Goal: Communication & Community: Connect with others

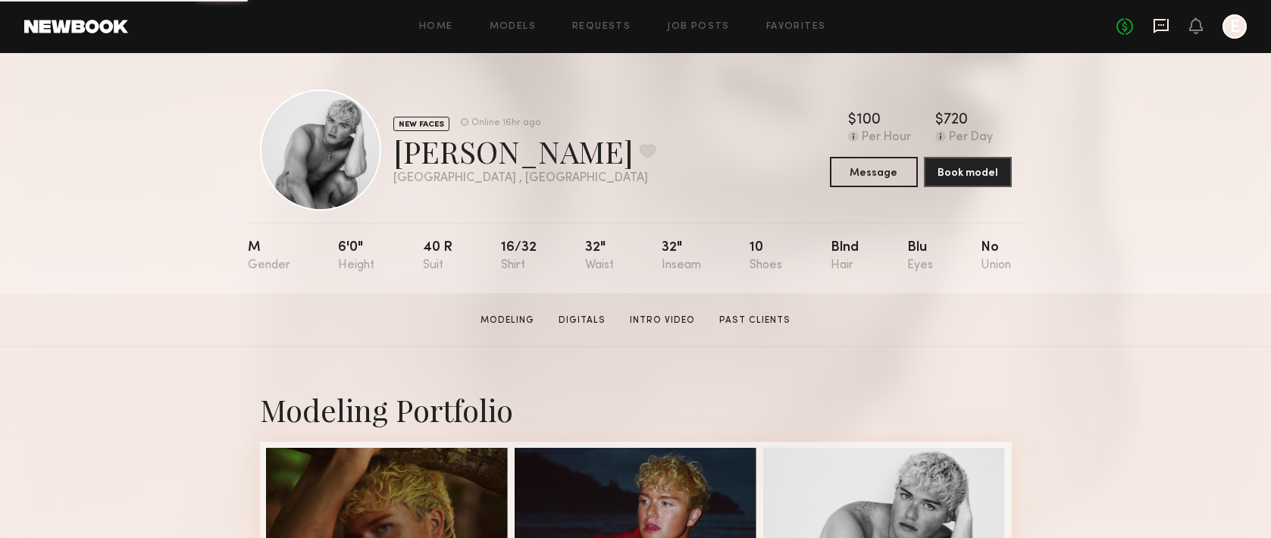
click at [1167, 32] on icon at bounding box center [1160, 25] width 17 height 17
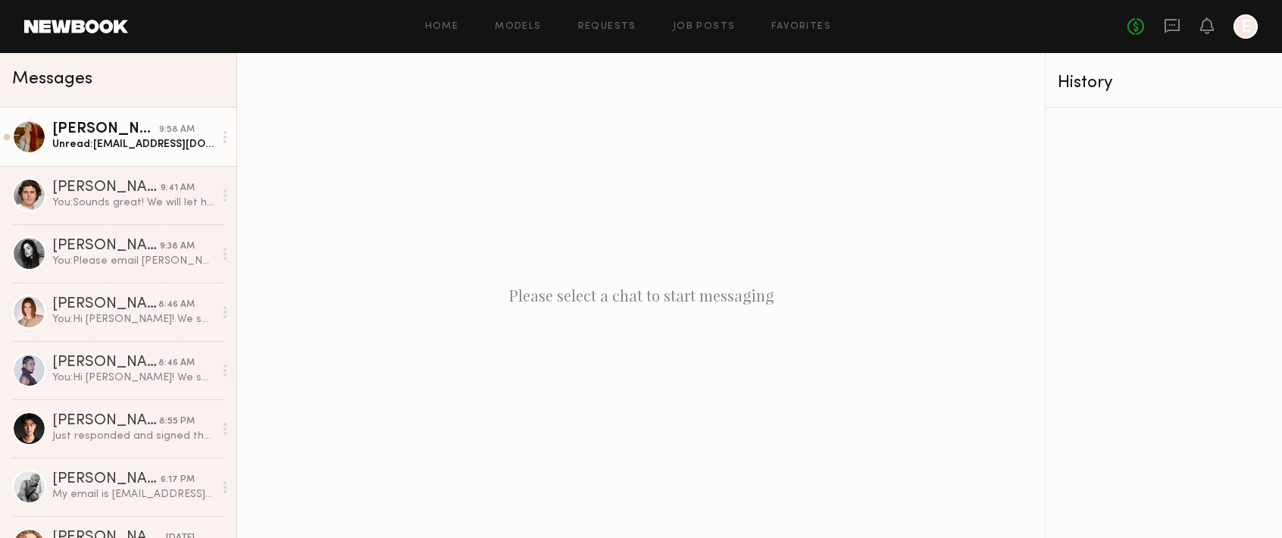
click at [101, 149] on div "Unread: Marshallm20@icloud.com" at bounding box center [132, 144] width 161 height 14
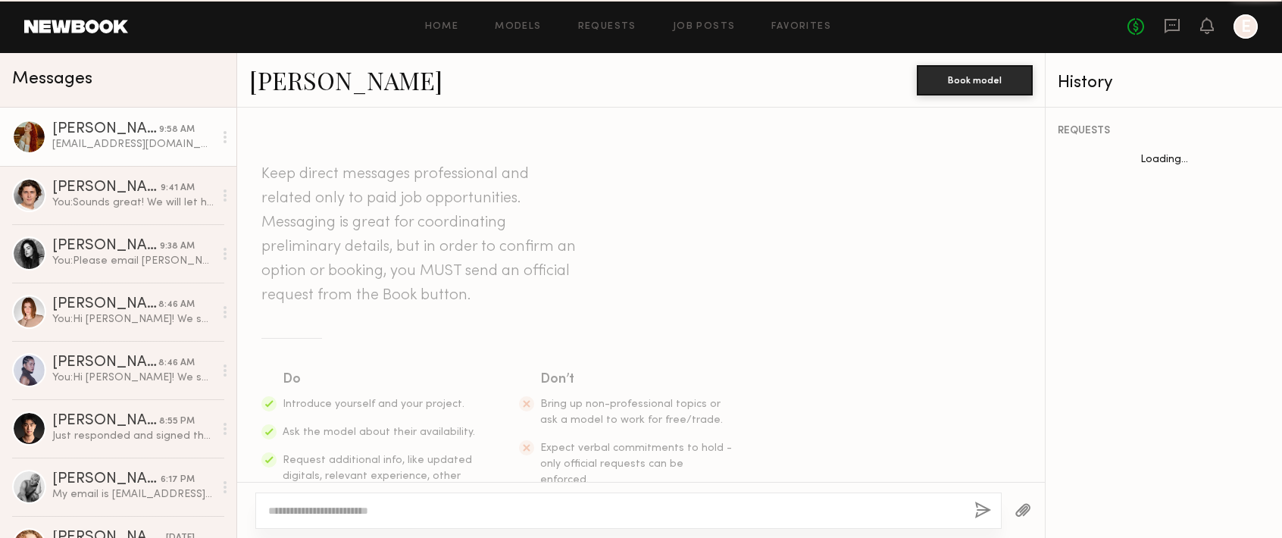
scroll to position [736, 0]
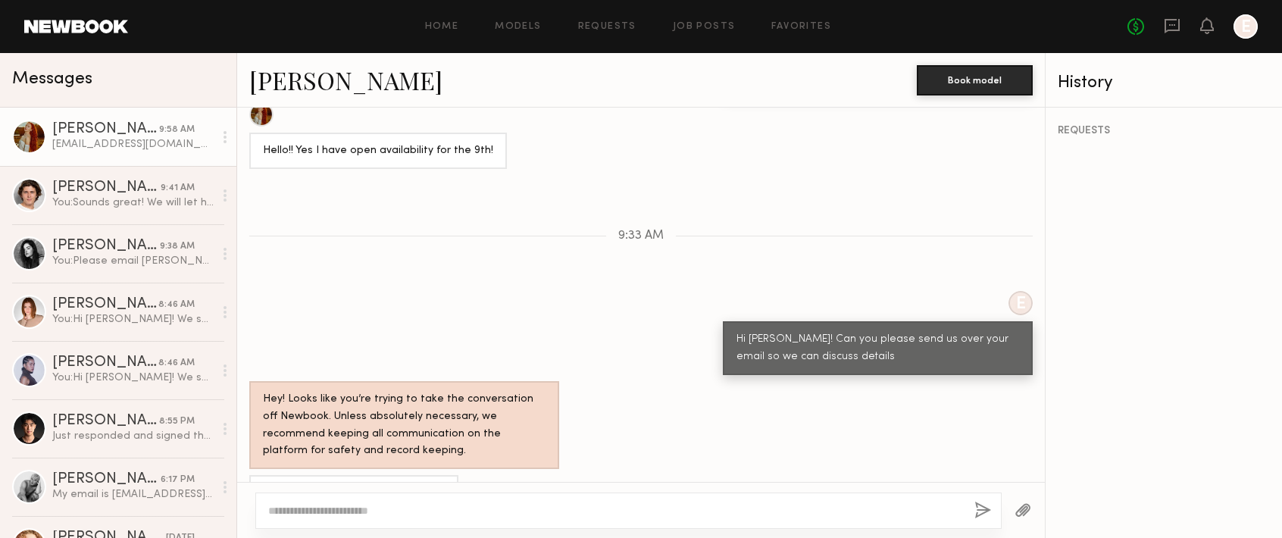
drag, startPoint x: 392, startPoint y: 452, endPoint x: 256, endPoint y: 454, distance: 136.4
click at [256, 475] on div "[EMAIL_ADDRESS][DOMAIN_NAME]" at bounding box center [353, 493] width 209 height 36
copy div "[EMAIL_ADDRESS][DOMAIN_NAME]"
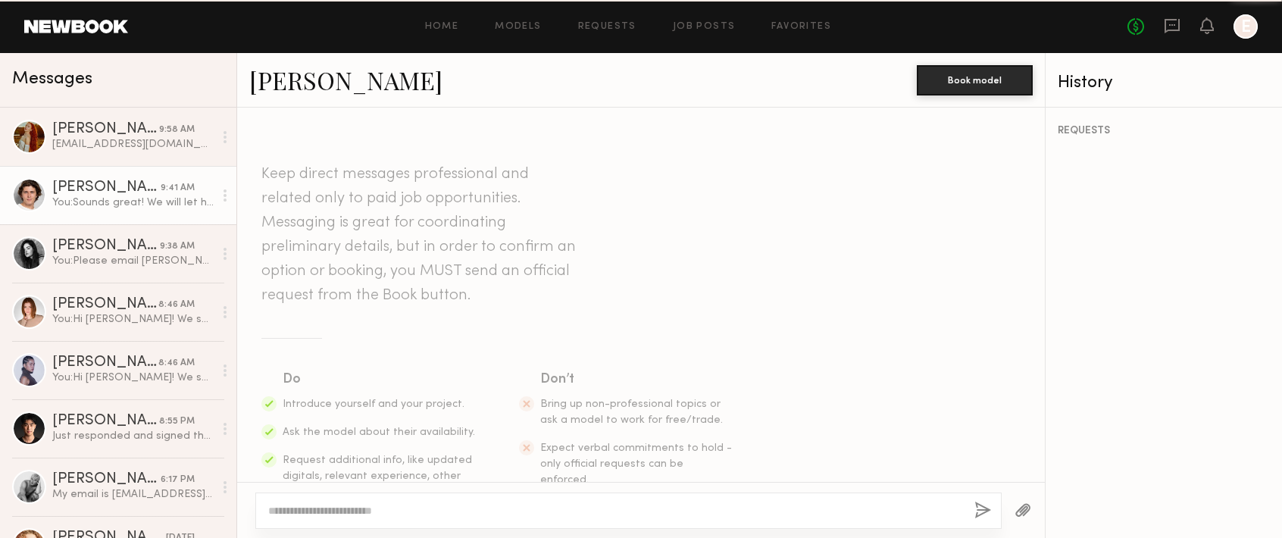
scroll to position [900, 0]
